Goal: Navigation & Orientation: Find specific page/section

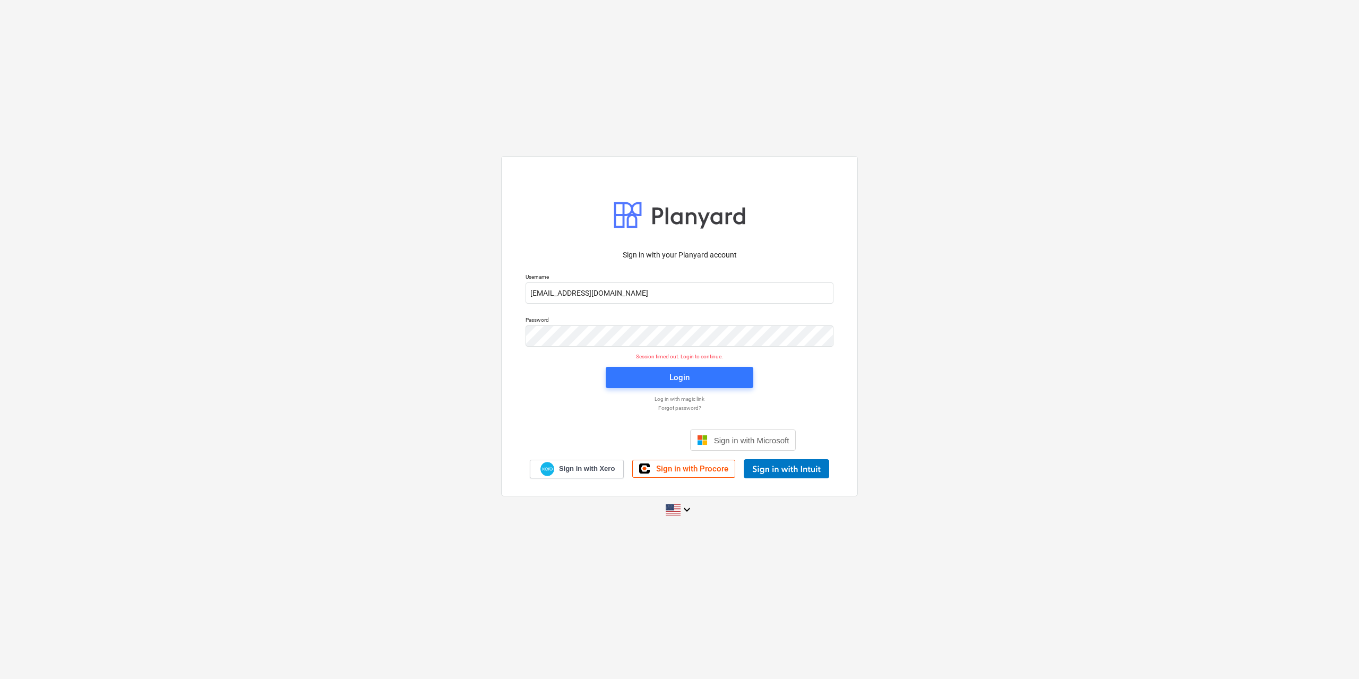
click at [692, 389] on div "Login" at bounding box center [679, 377] width 160 height 34
click at [687, 377] on div "Login" at bounding box center [679, 378] width 20 height 14
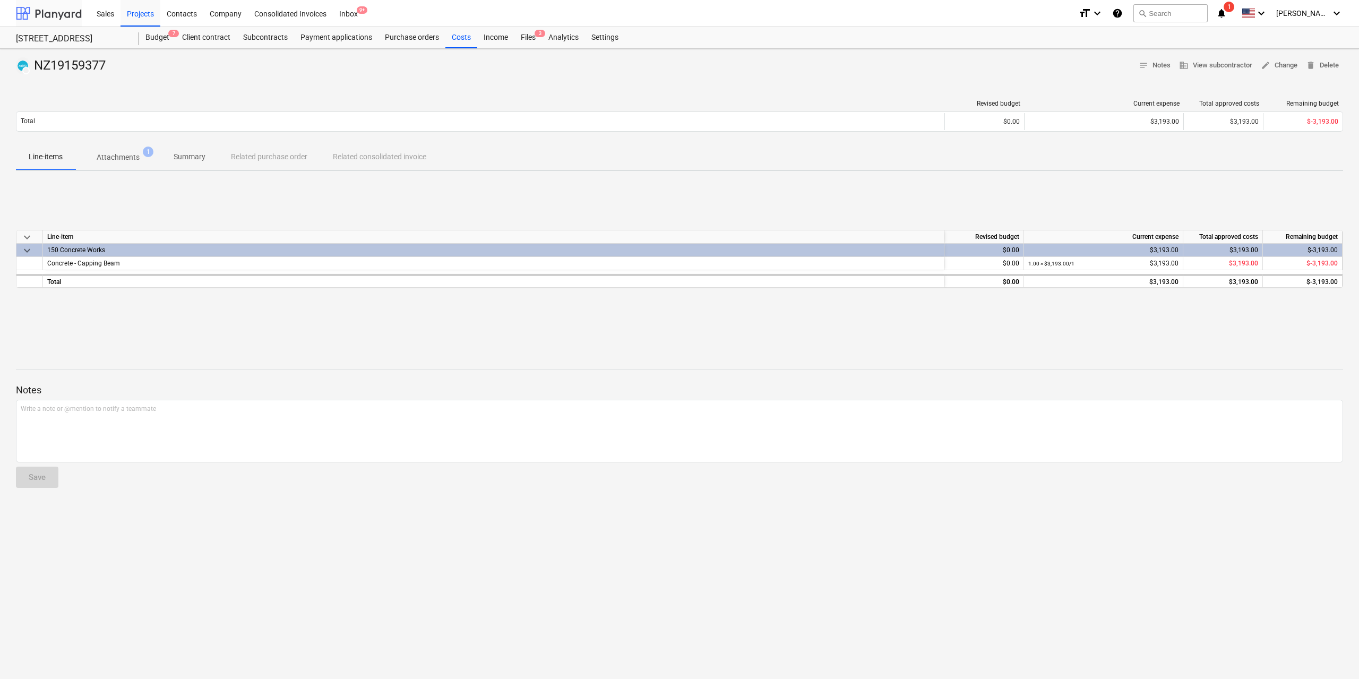
click at [68, 15] on div at bounding box center [49, 13] width 66 height 27
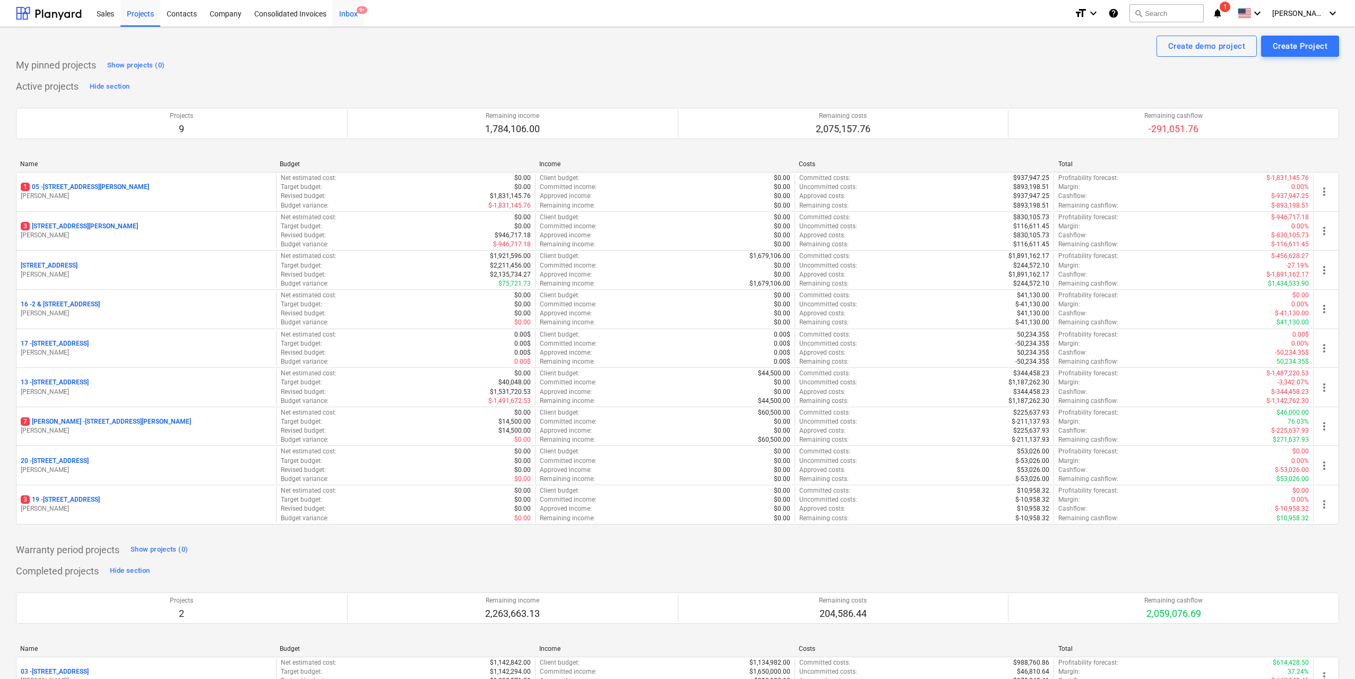
click at [345, 15] on div "Inbox 9+" at bounding box center [348, 12] width 31 height 27
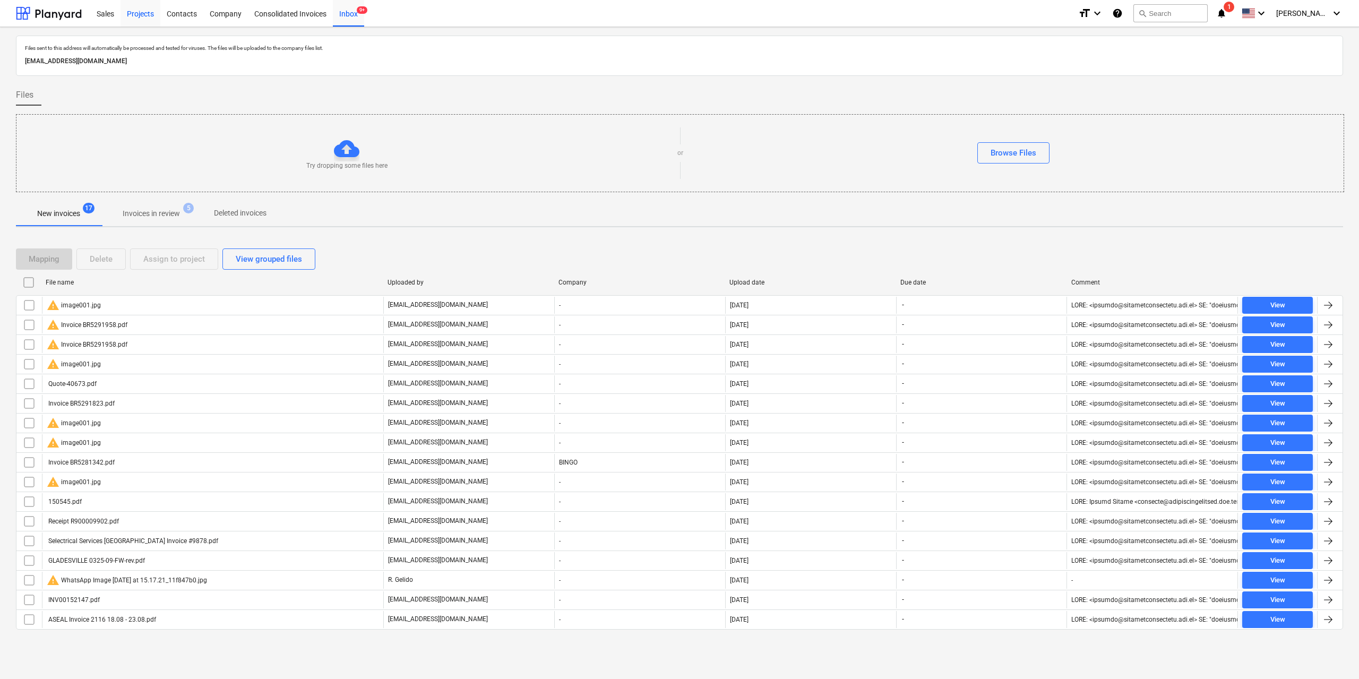
click at [132, 12] on div "Projects" at bounding box center [141, 12] width 40 height 27
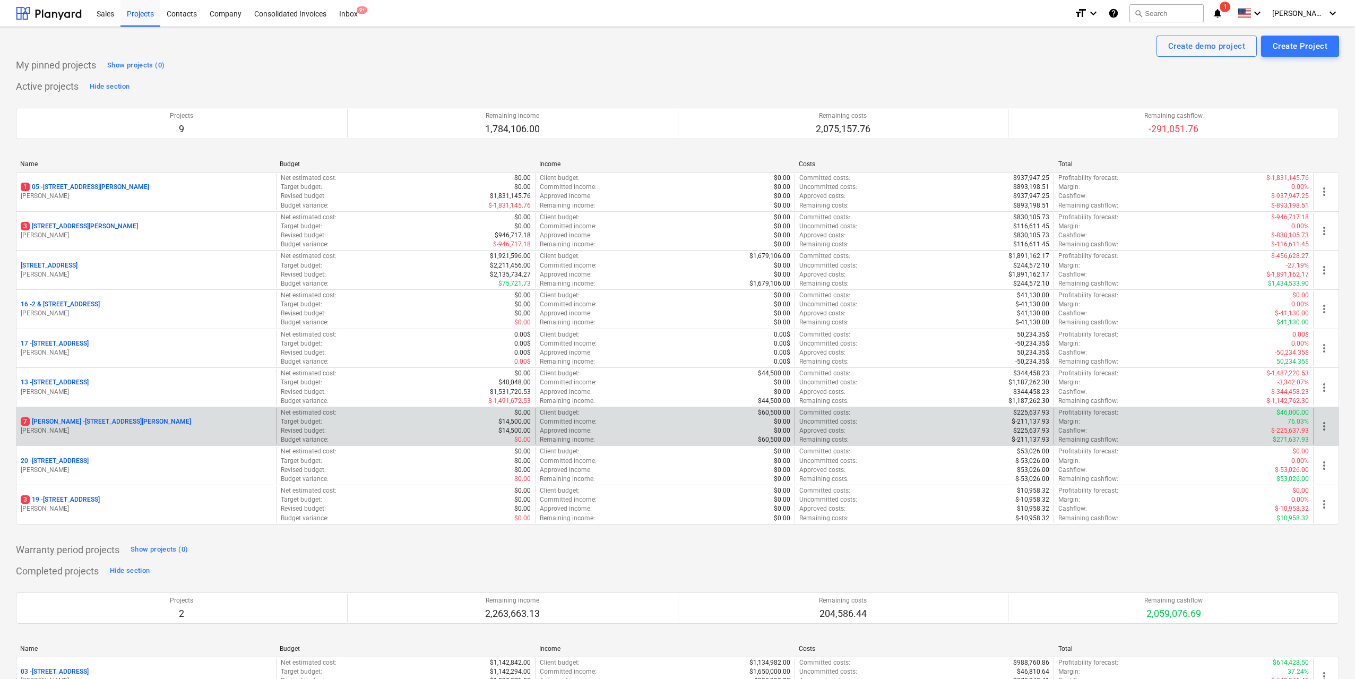
click at [198, 424] on div "[STREET_ADDRESS][PERSON_NAME][PERSON_NAME]" at bounding box center [146, 421] width 251 height 9
